Goal: Information Seeking & Learning: Learn about a topic

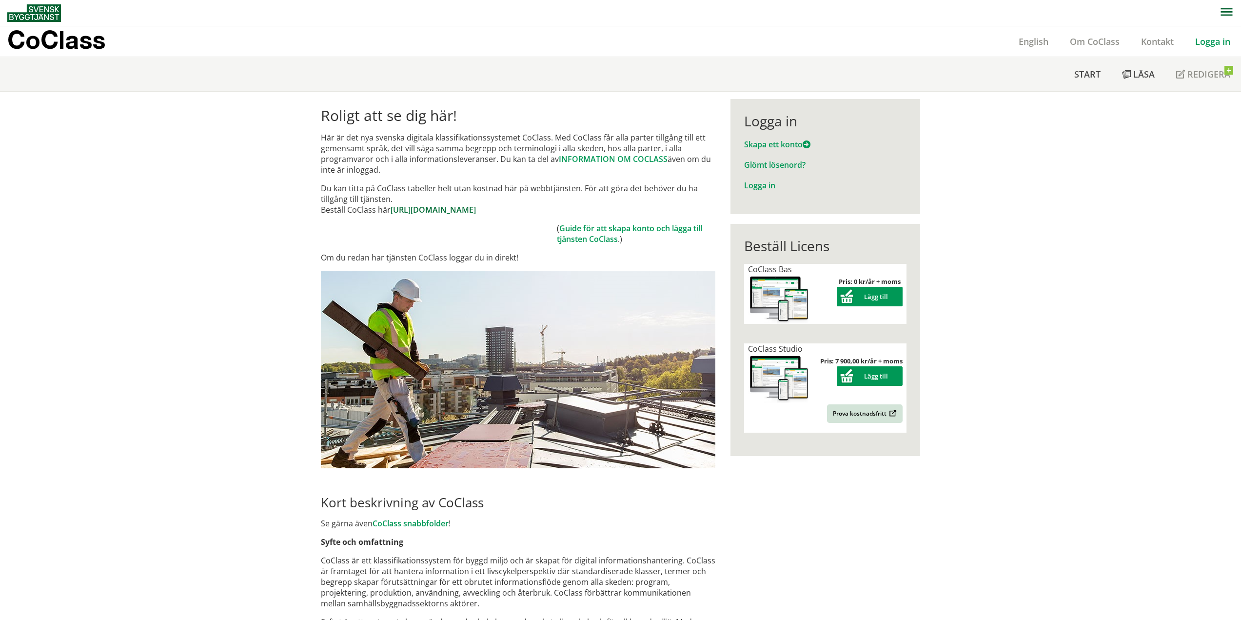
click at [444, 212] on link "https://www.byggtjanst.se/tjanster/coclass" at bounding box center [433, 209] width 85 height 11
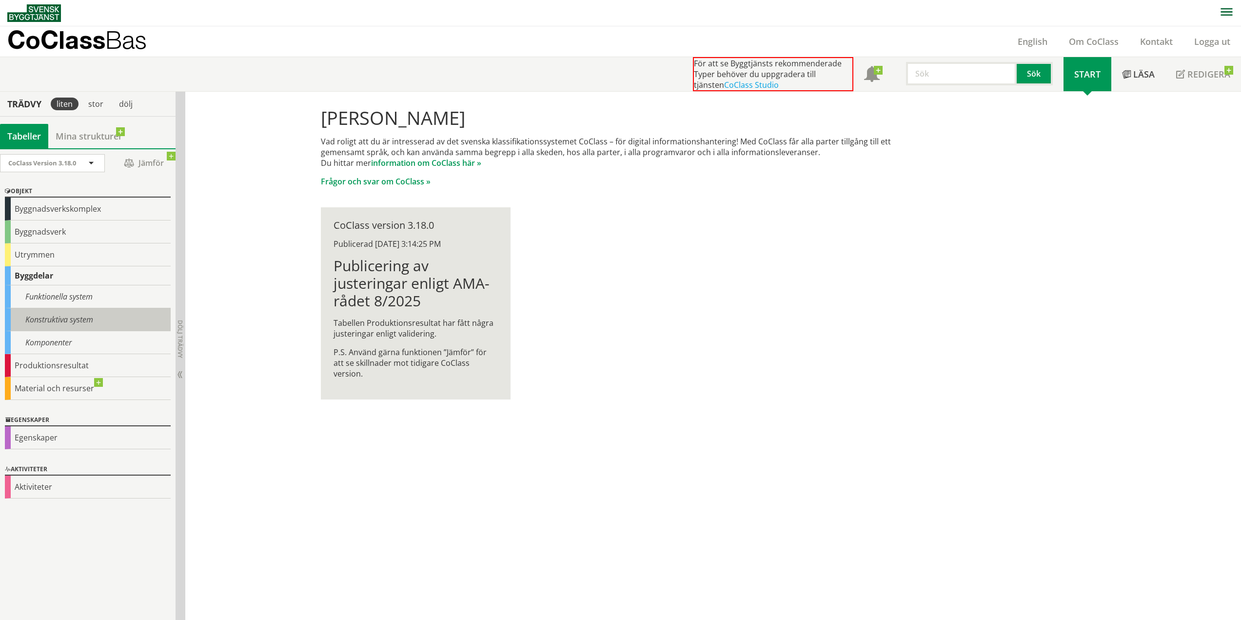
click at [105, 312] on div "Konstruktiva system" at bounding box center [88, 319] width 166 height 23
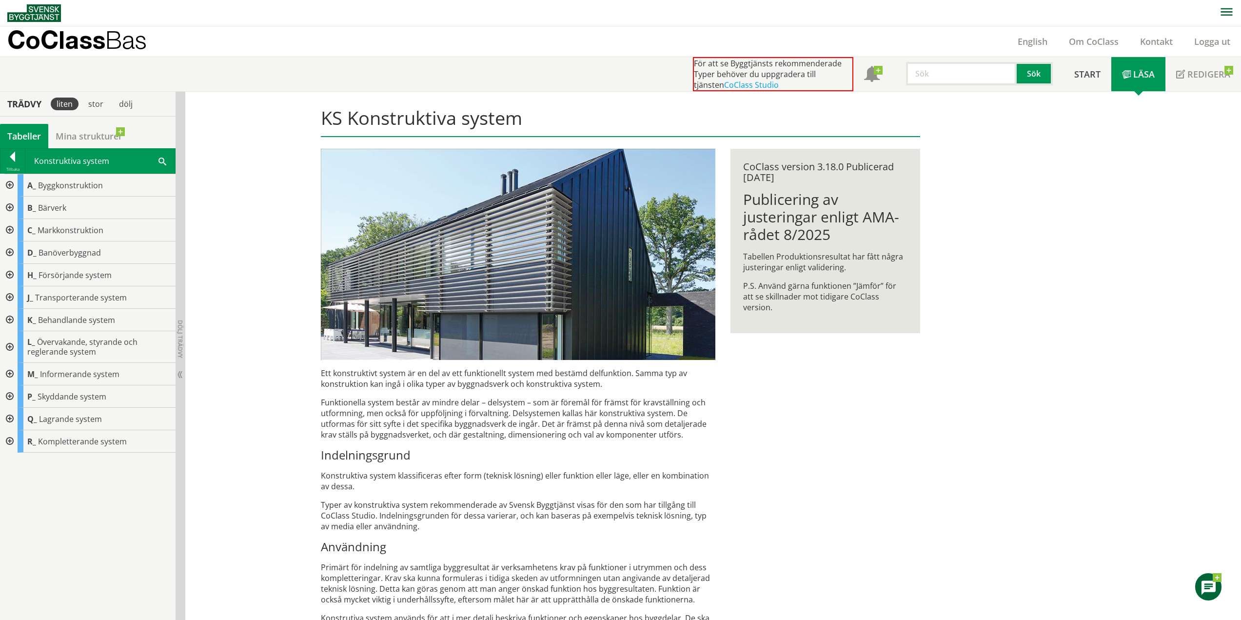
click at [10, 208] on div at bounding box center [9, 207] width 18 height 22
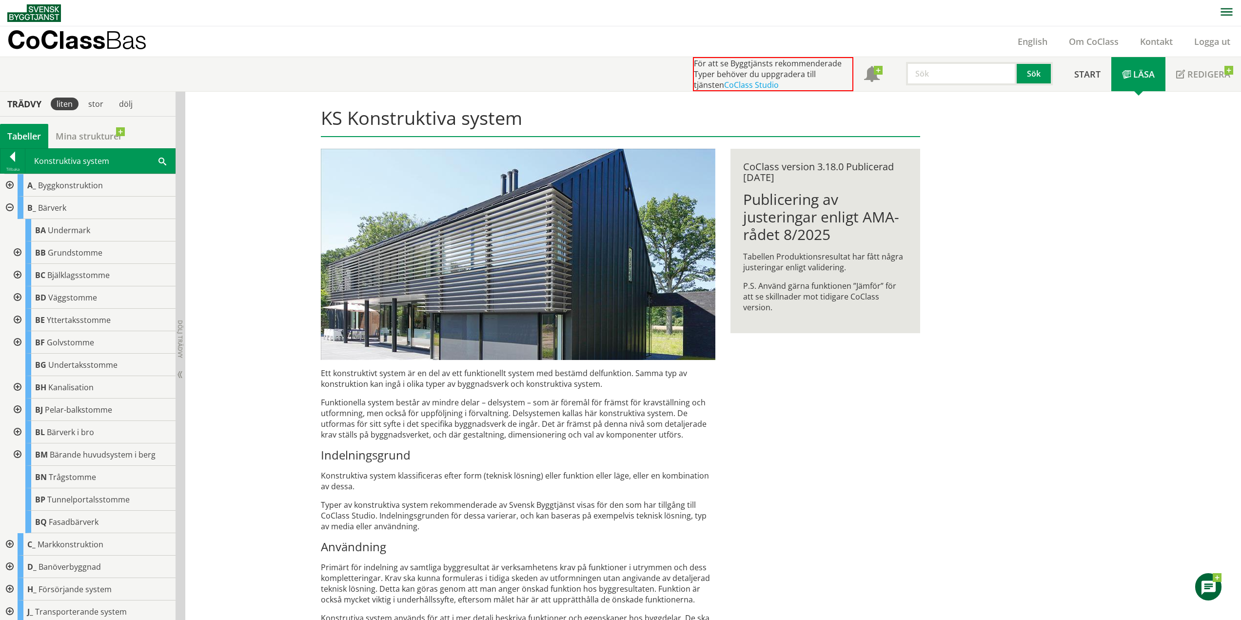
click at [18, 298] on div at bounding box center [17, 297] width 18 height 22
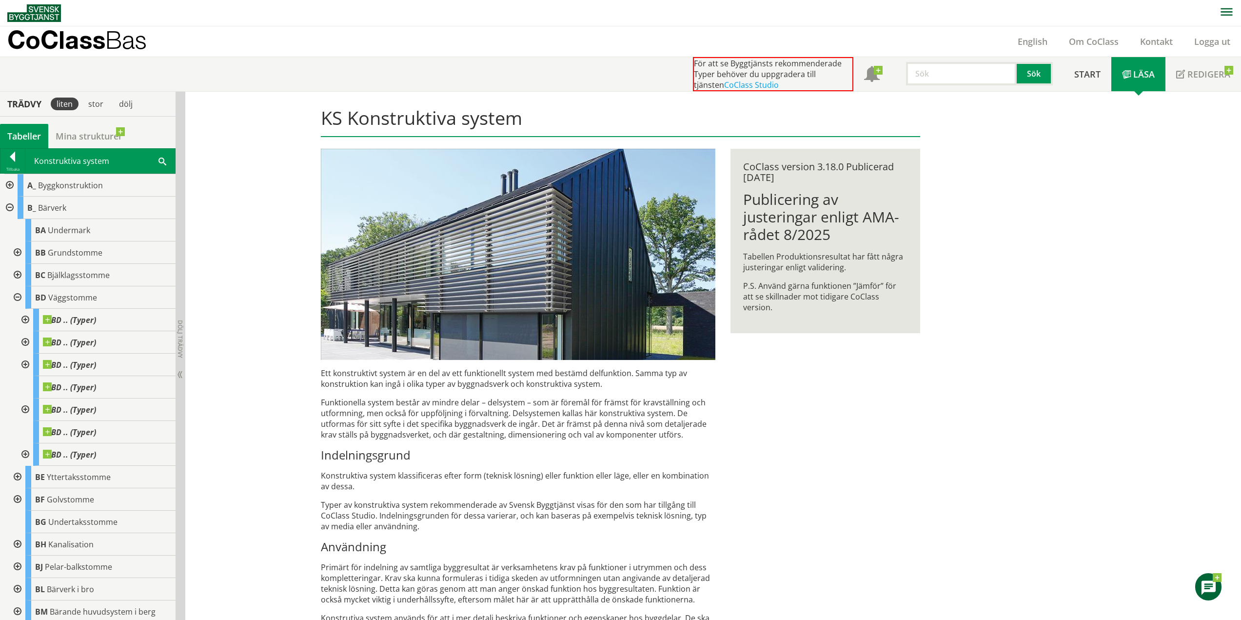
click at [23, 324] on div at bounding box center [25, 320] width 18 height 22
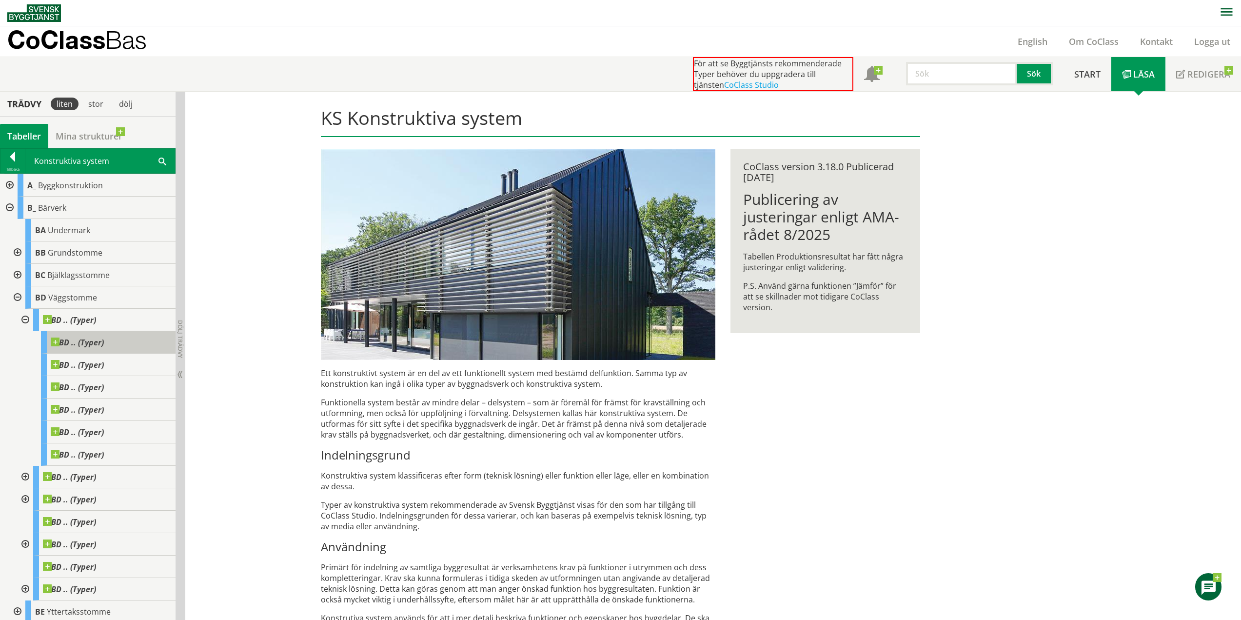
click at [104, 337] on span at bounding box center [104, 337] width 0 height 0
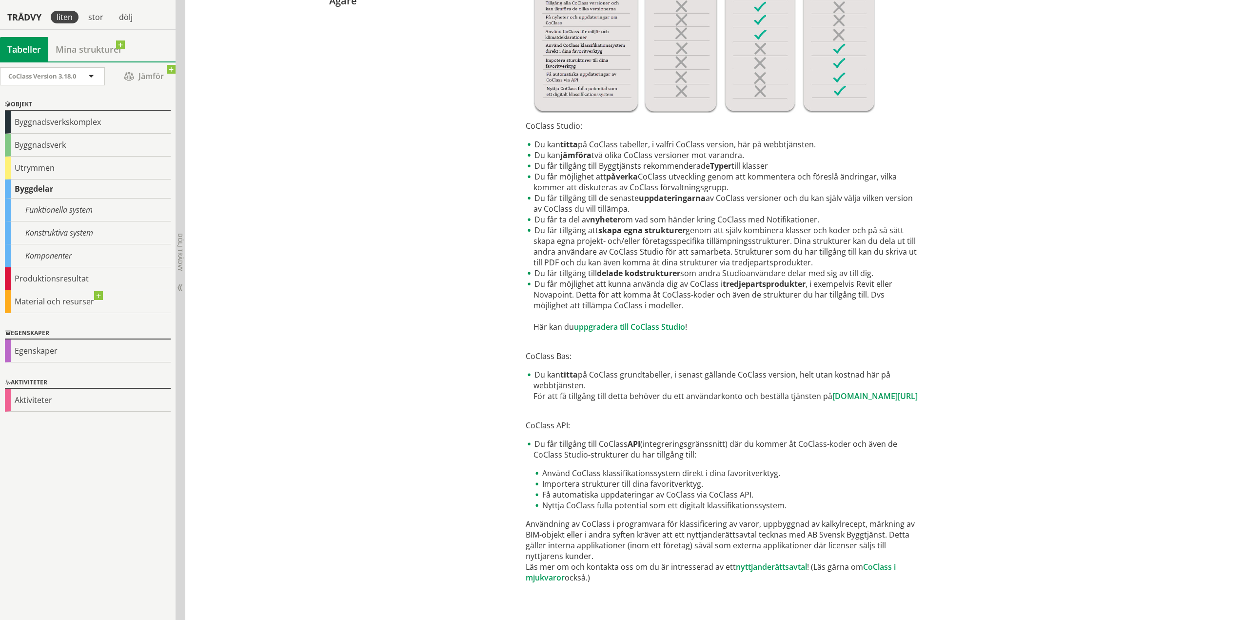
scroll to position [299, 0]
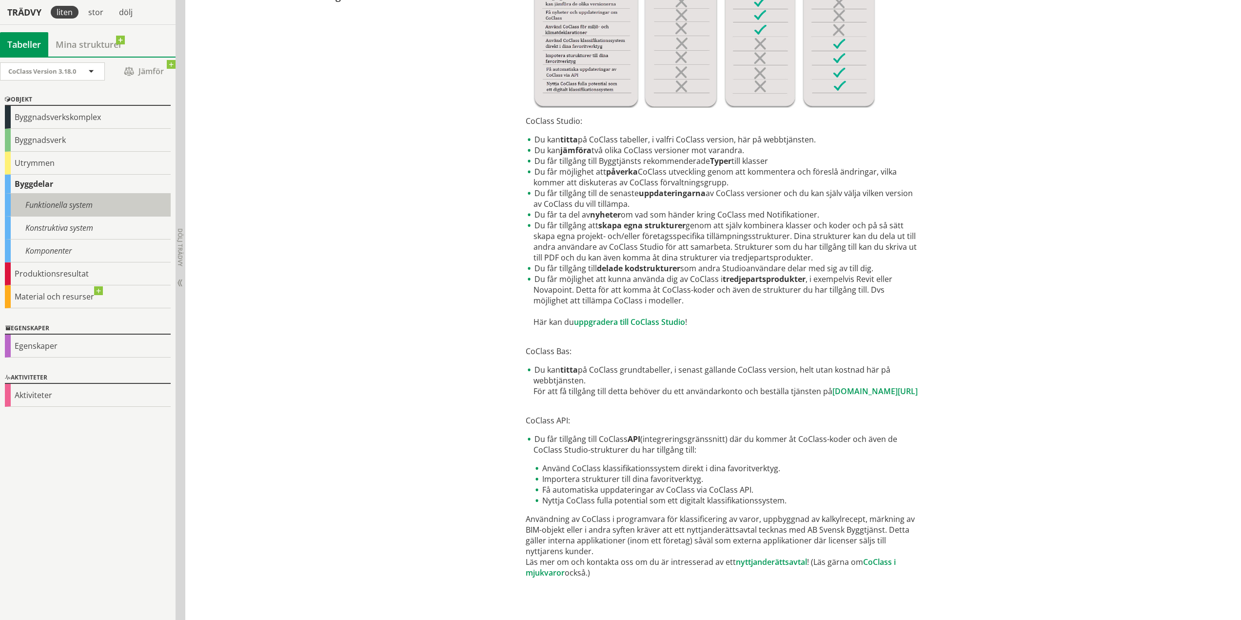
click at [79, 199] on div "Funktionella system" at bounding box center [88, 205] width 166 height 23
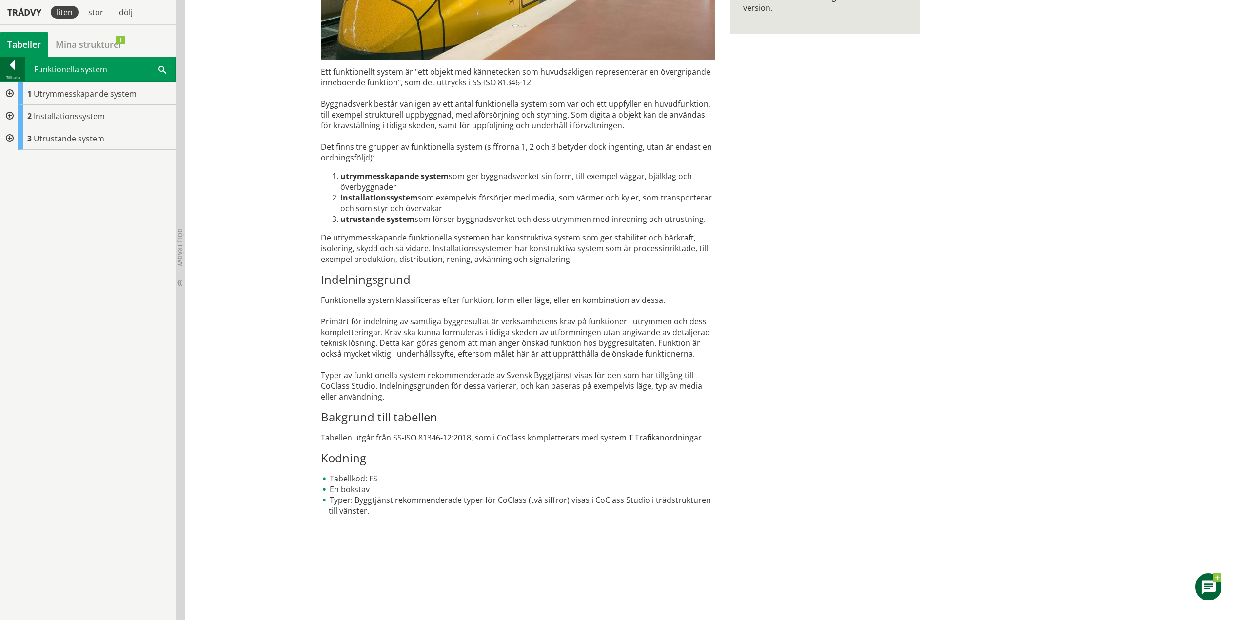
click at [13, 61] on div at bounding box center [12, 67] width 24 height 14
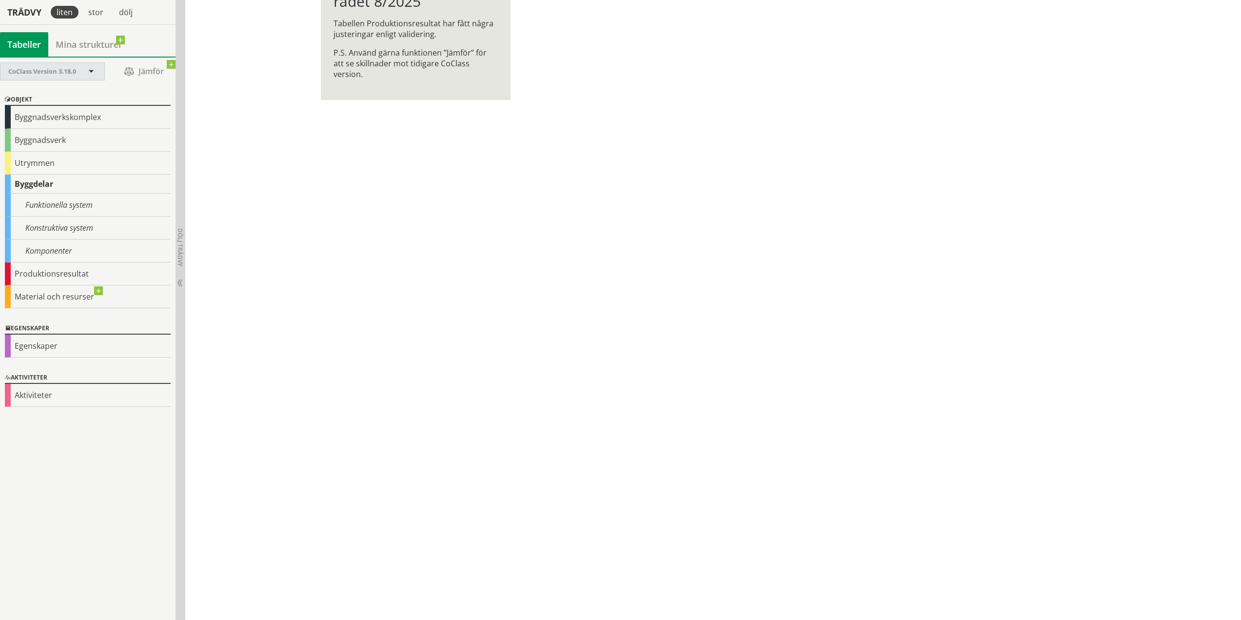
drag, startPoint x: 65, startPoint y: 61, endPoint x: 64, endPoint y: 67, distance: 5.4
click at [65, 61] on div "CoClass Version 3.18.0 CoClass Version 3.18.0 CoClass Version 3.17.0 CoClass Ve…" at bounding box center [88, 338] width 176 height 563
click at [64, 68] on span "CoClass Version 3.18.0" at bounding box center [42, 71] width 68 height 9
click at [45, 267] on div "Produktionsresultat" at bounding box center [88, 273] width 166 height 23
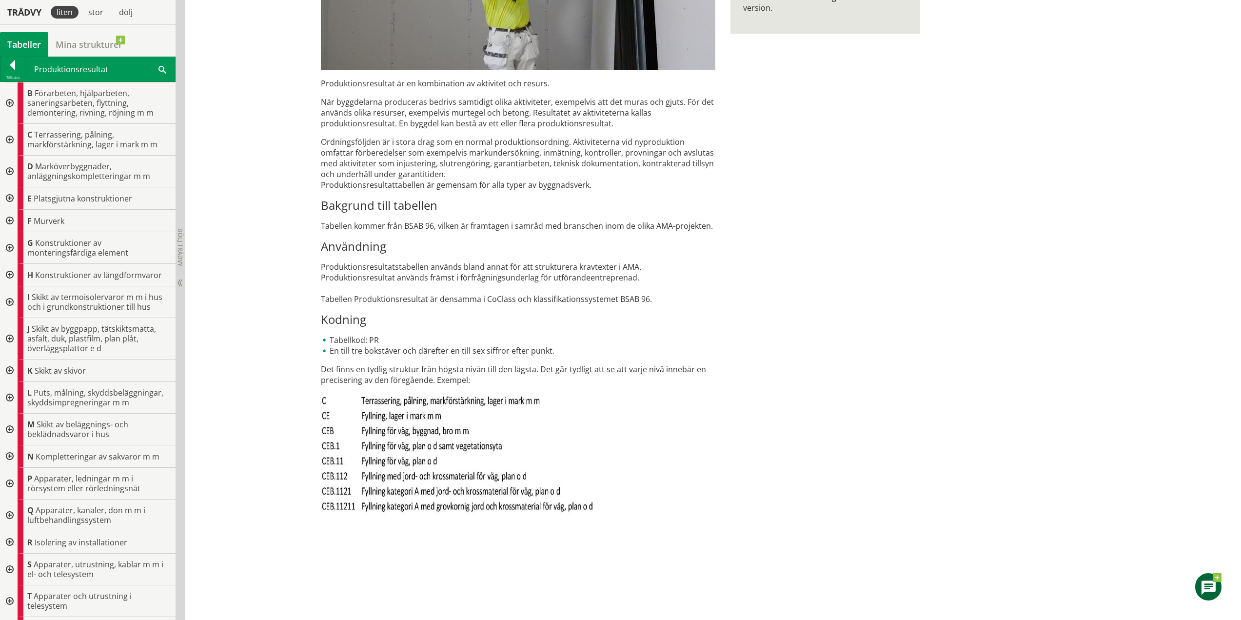
click at [19, 55] on div "Tabeller" at bounding box center [24, 44] width 48 height 24
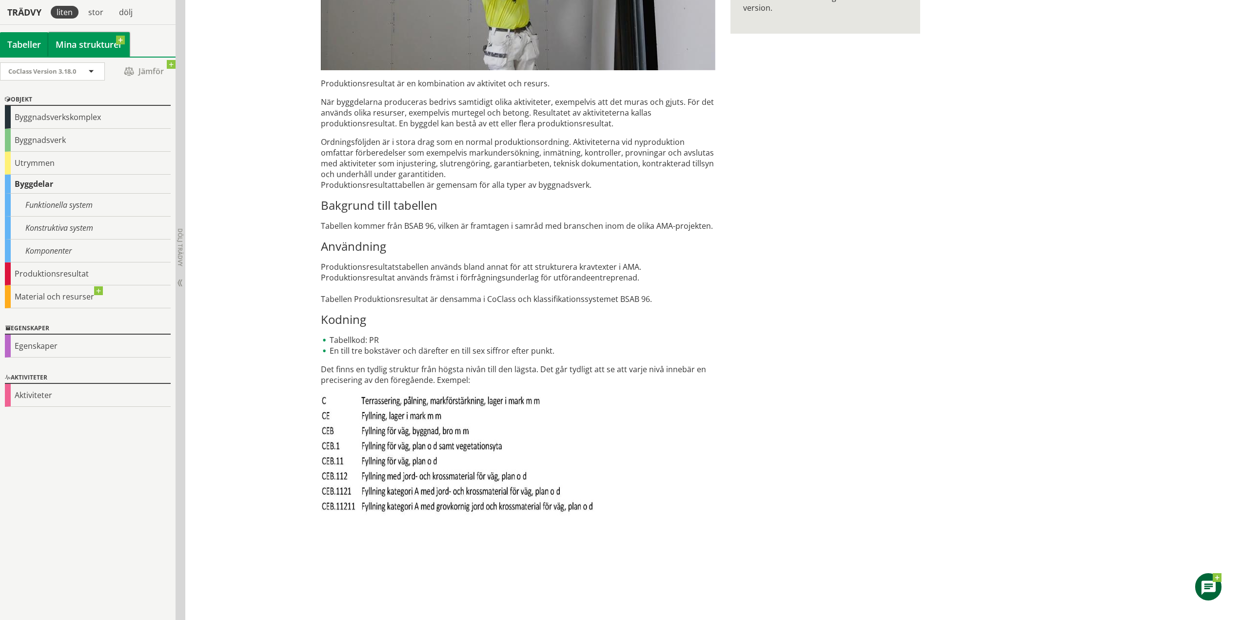
click at [79, 43] on link "Mina strukturer" at bounding box center [88, 44] width 81 height 24
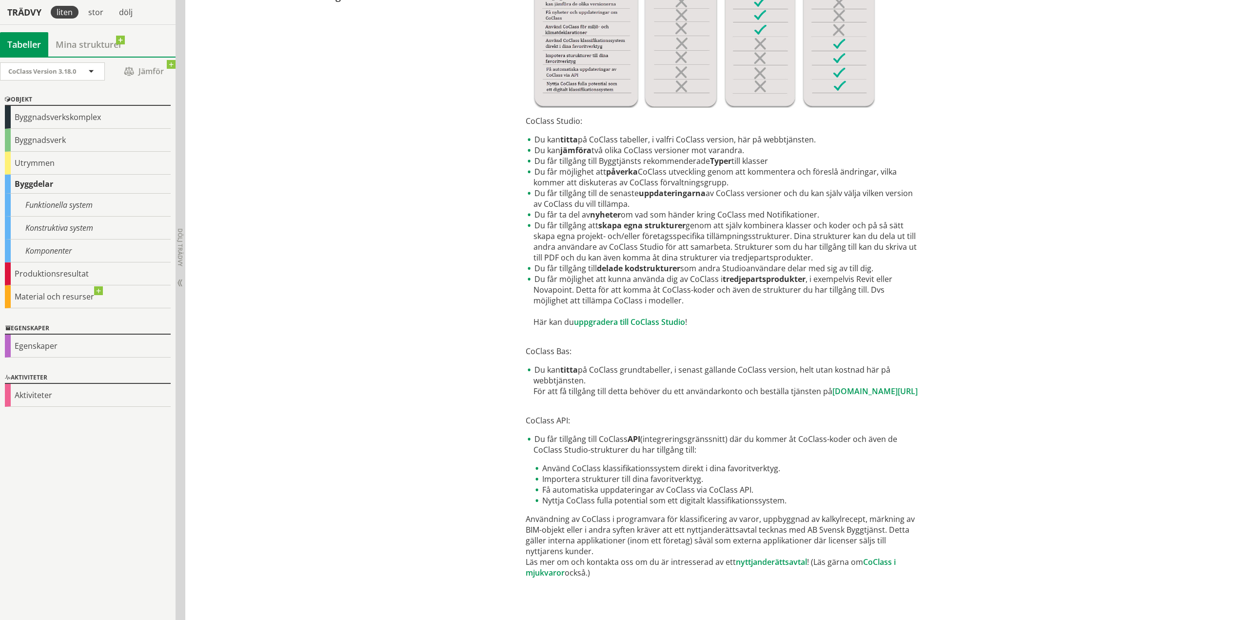
click at [38, 43] on div "Tabeller" at bounding box center [24, 44] width 48 height 24
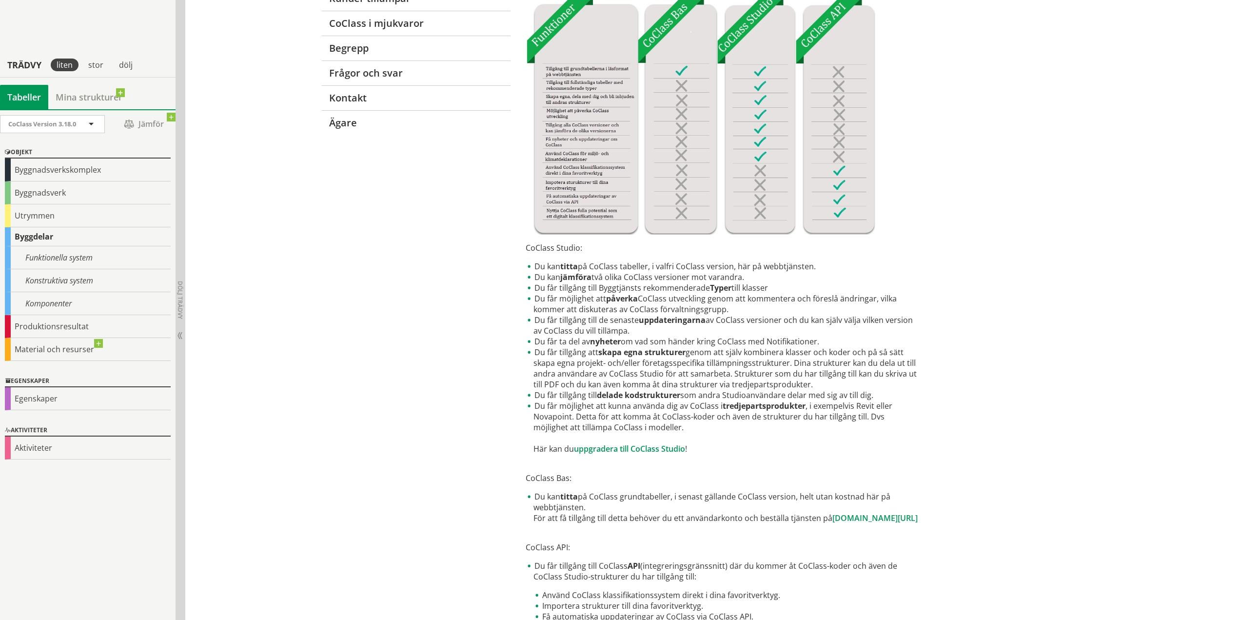
scroll to position [153, 0]
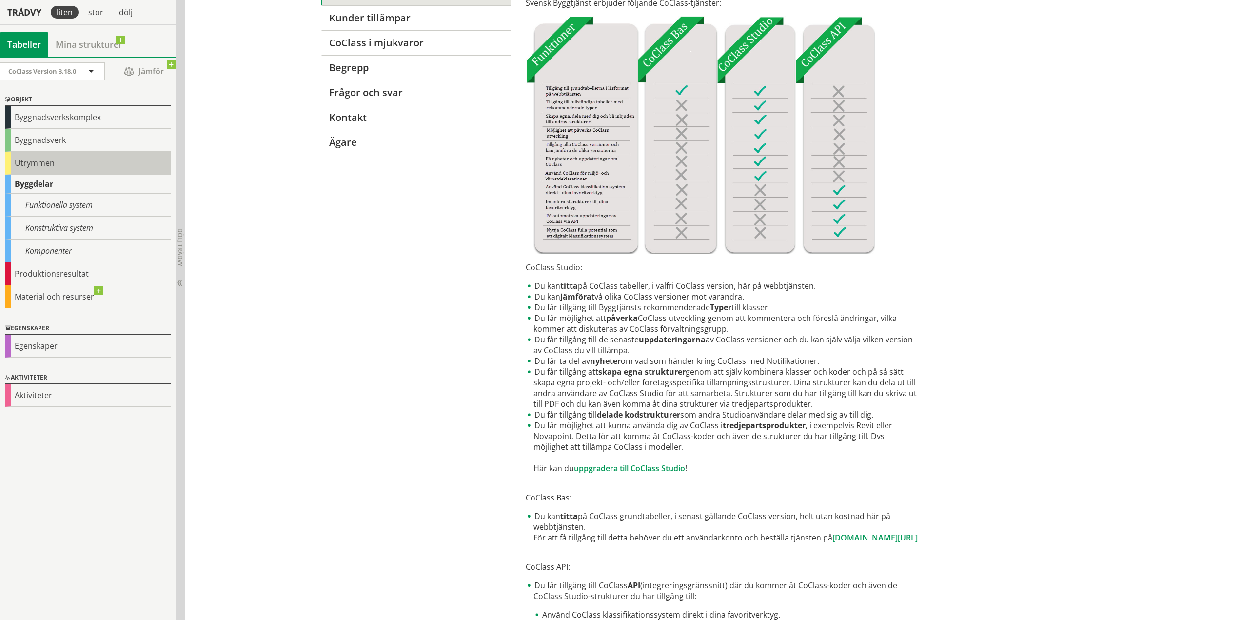
click at [40, 162] on div "Utrymmen" at bounding box center [88, 163] width 166 height 23
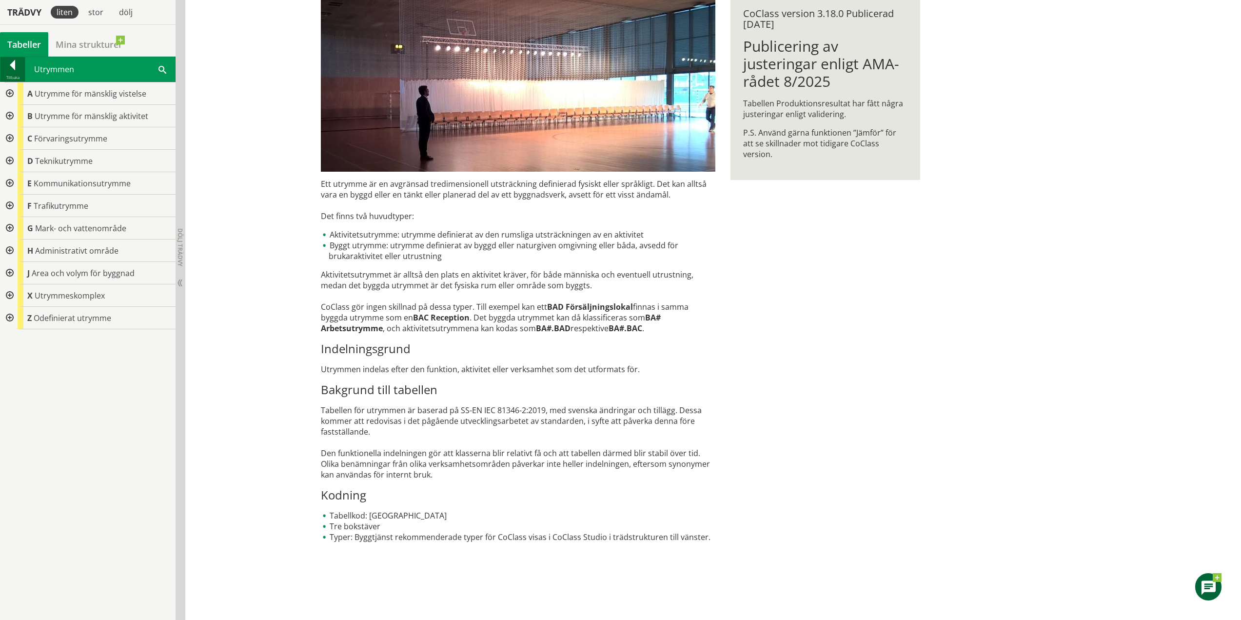
click at [10, 63] on div at bounding box center [12, 67] width 24 height 14
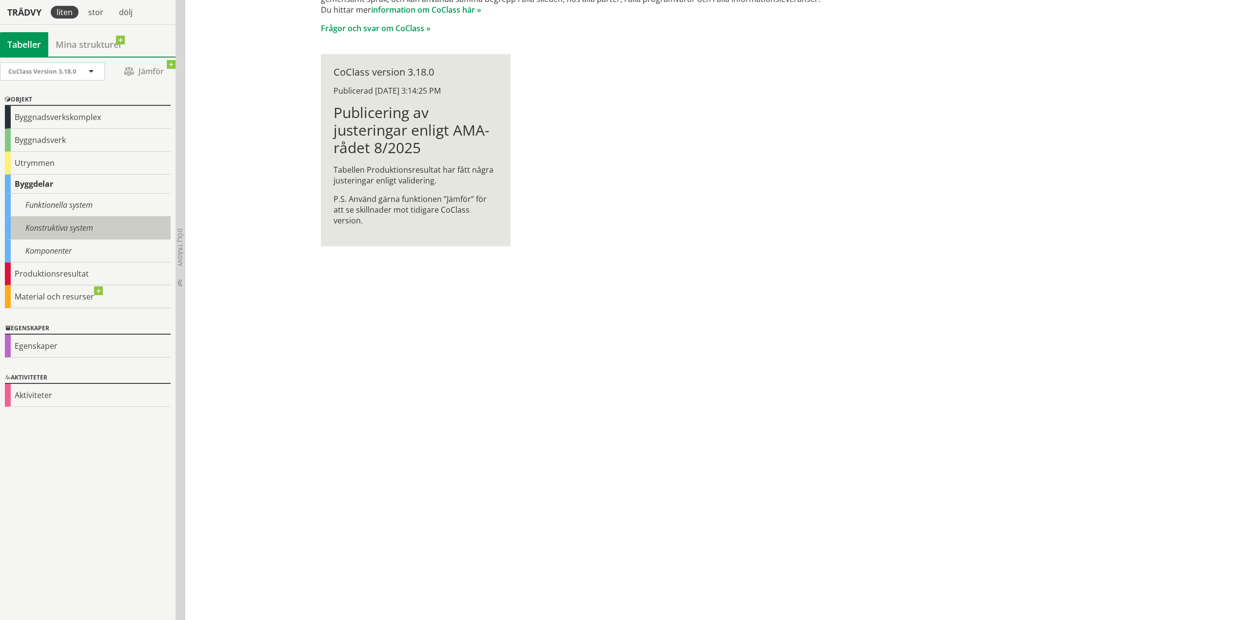
click at [63, 229] on div "Konstruktiva system" at bounding box center [88, 227] width 166 height 23
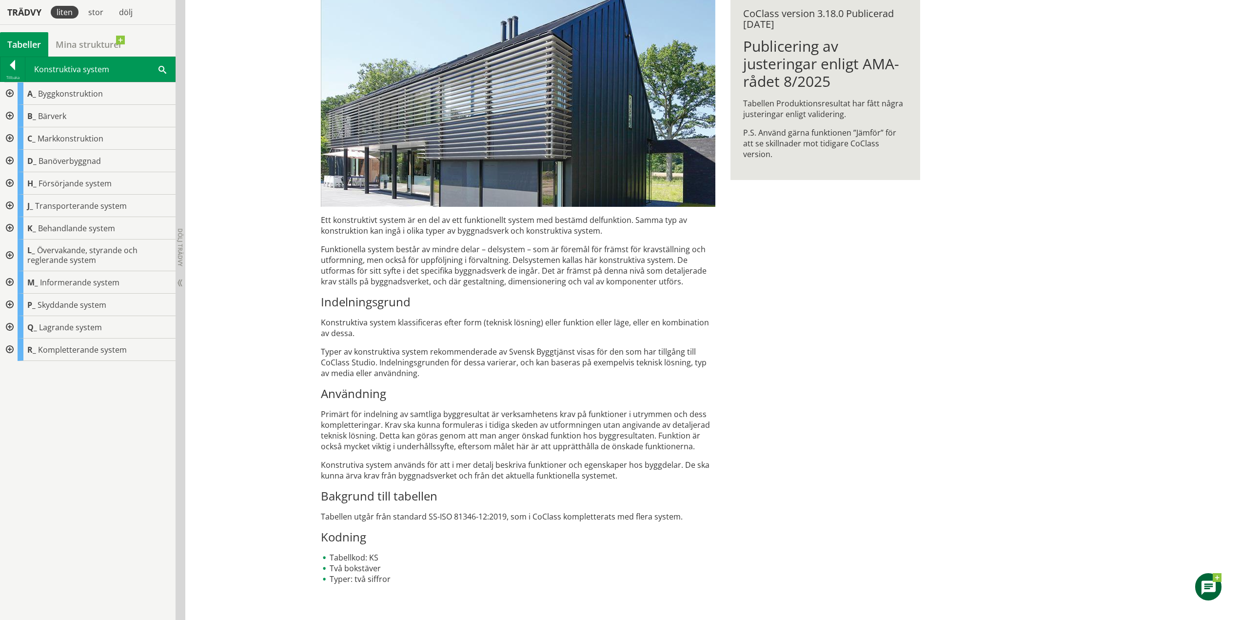
click at [8, 92] on div at bounding box center [9, 93] width 18 height 22
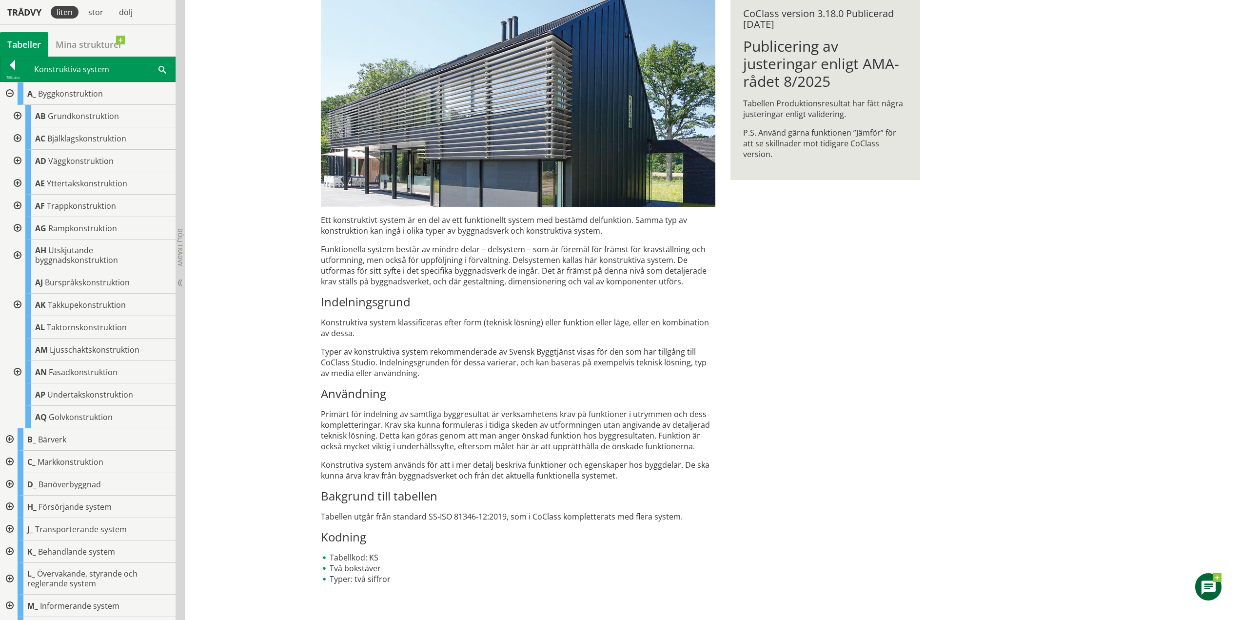
click at [23, 115] on div at bounding box center [17, 116] width 18 height 22
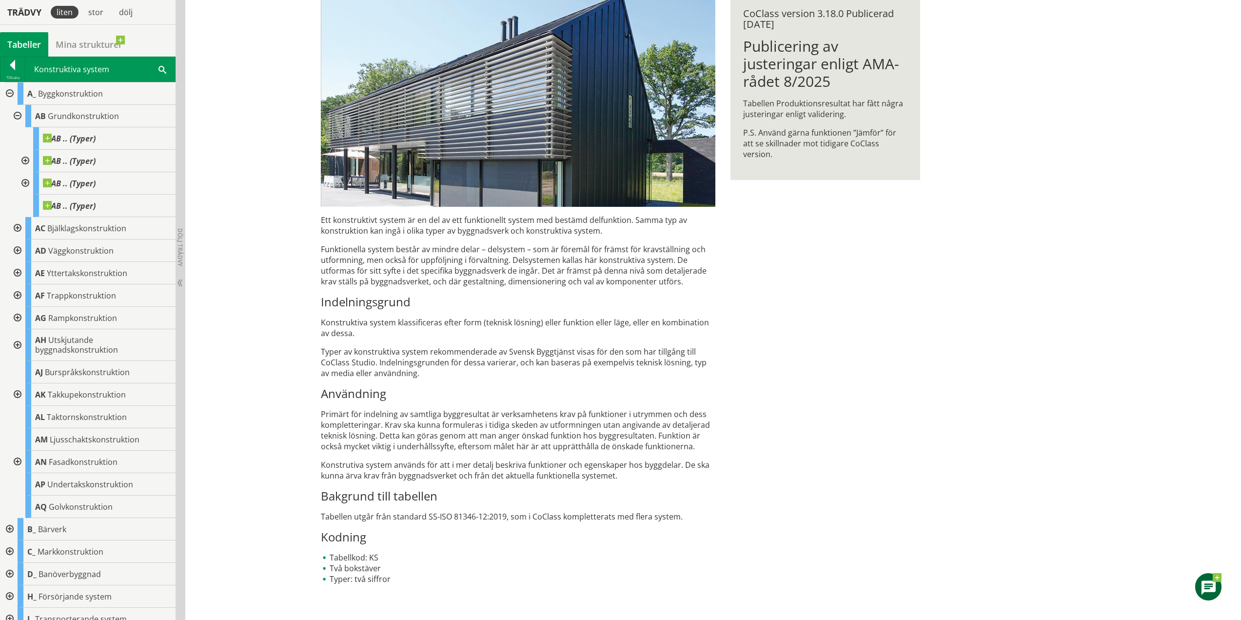
click at [21, 116] on div at bounding box center [17, 116] width 18 height 22
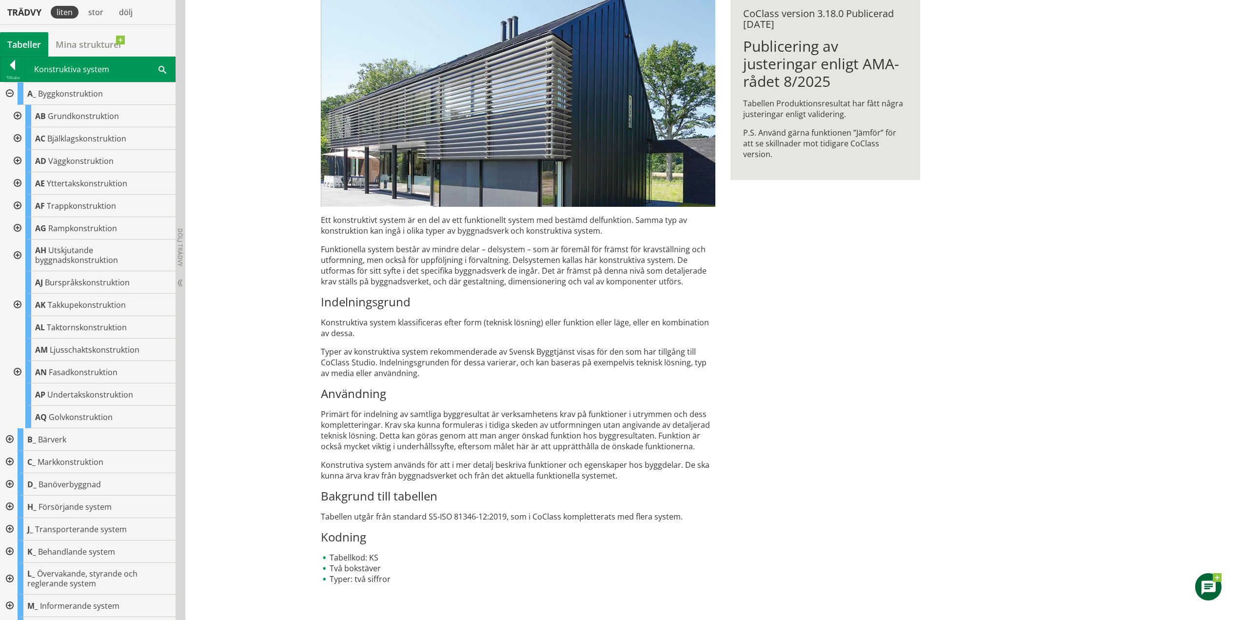
click at [12, 94] on div at bounding box center [9, 93] width 18 height 22
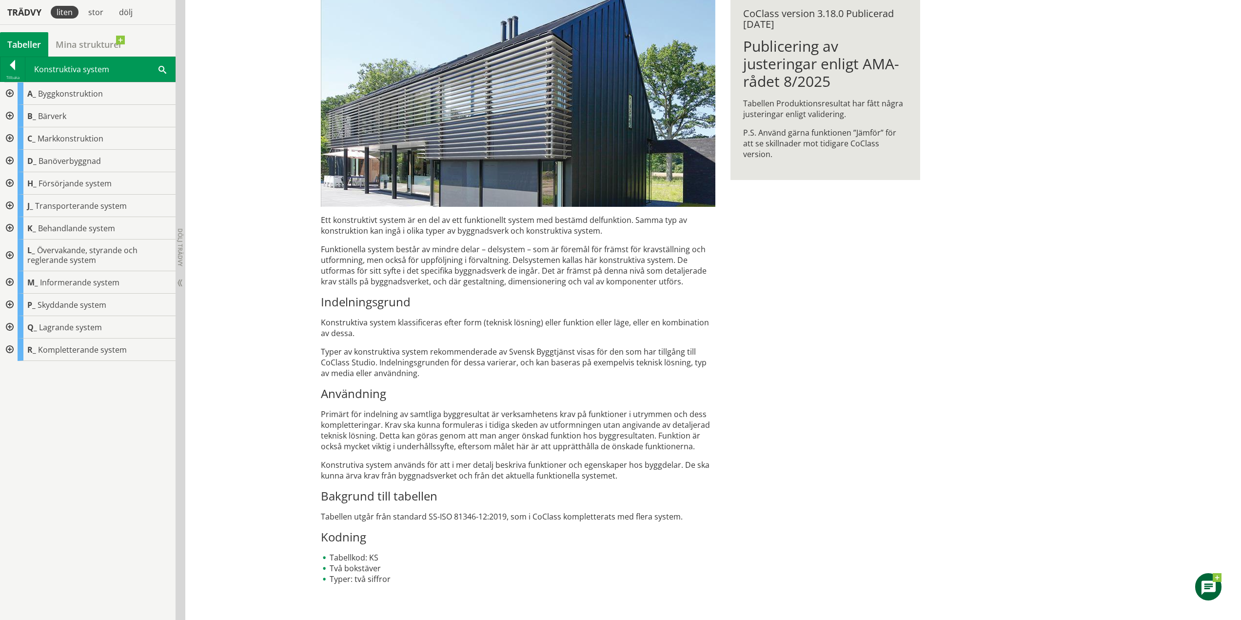
click at [10, 117] on div at bounding box center [9, 116] width 18 height 22
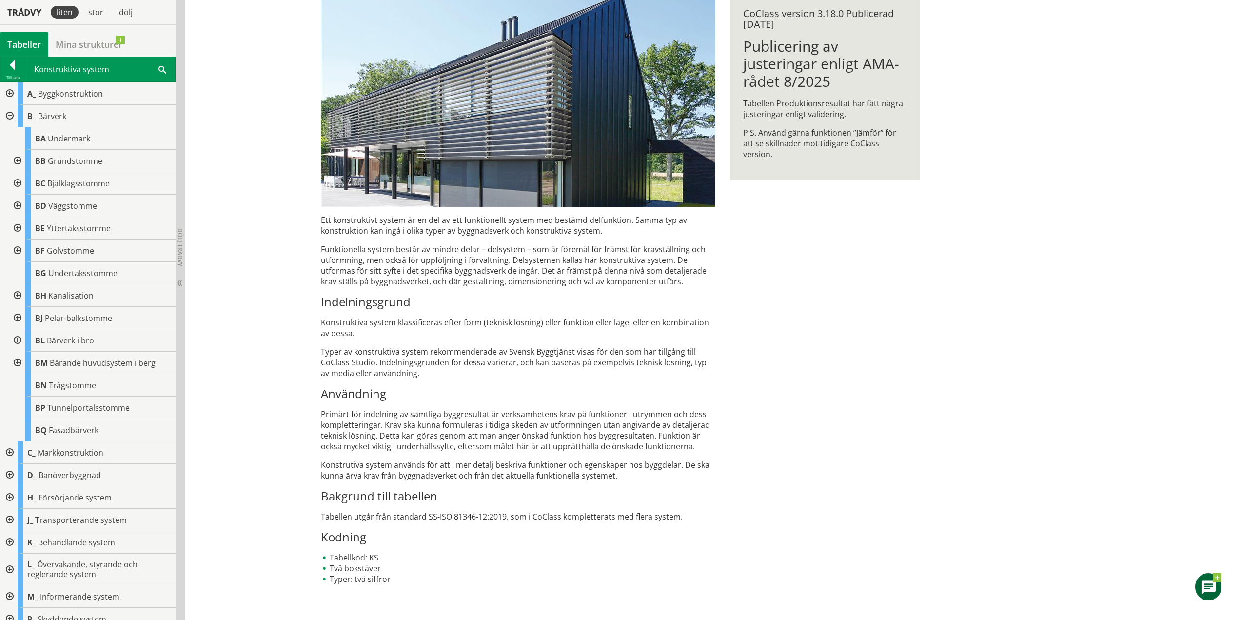
click at [21, 150] on div at bounding box center [17, 161] width 18 height 22
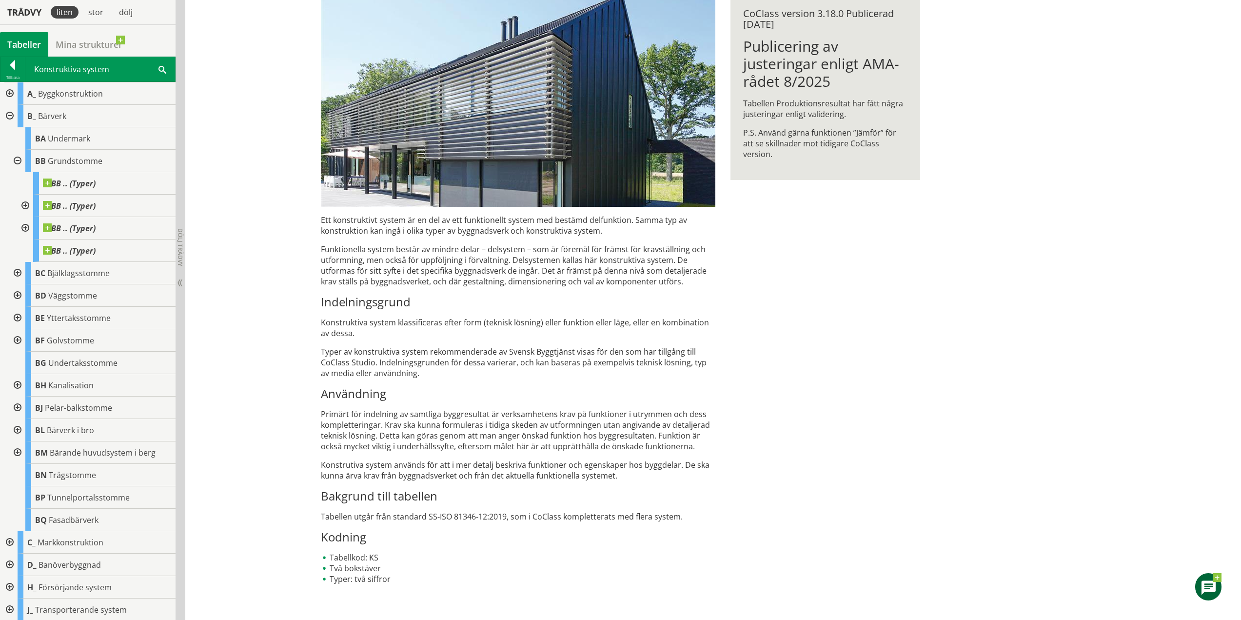
click at [16, 166] on div at bounding box center [17, 161] width 18 height 22
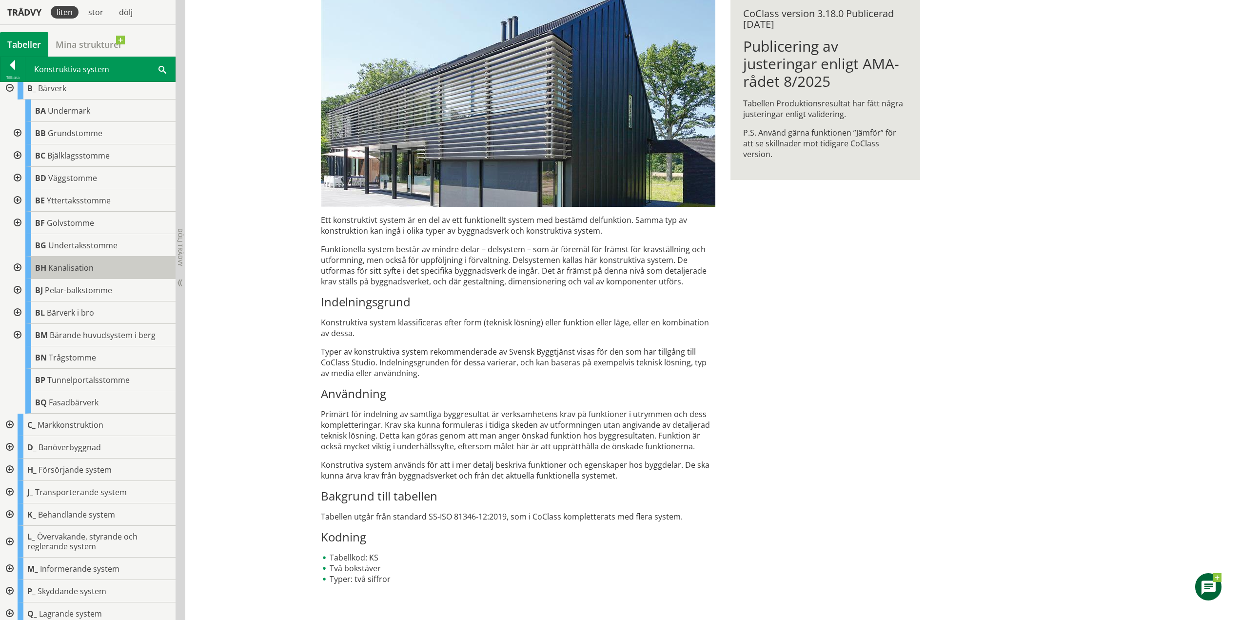
scroll to position [55, 0]
